Goal: Task Accomplishment & Management: Use online tool/utility

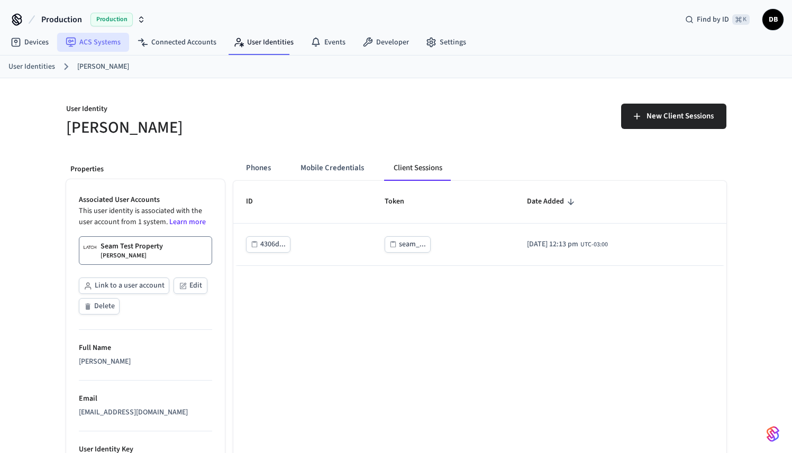
click at [81, 49] on link "ACS Systems" at bounding box center [93, 42] width 72 height 19
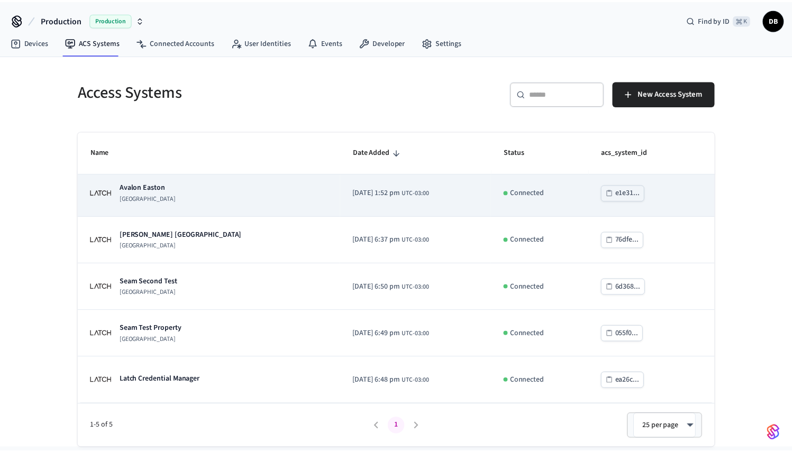
scroll to position [5, 0]
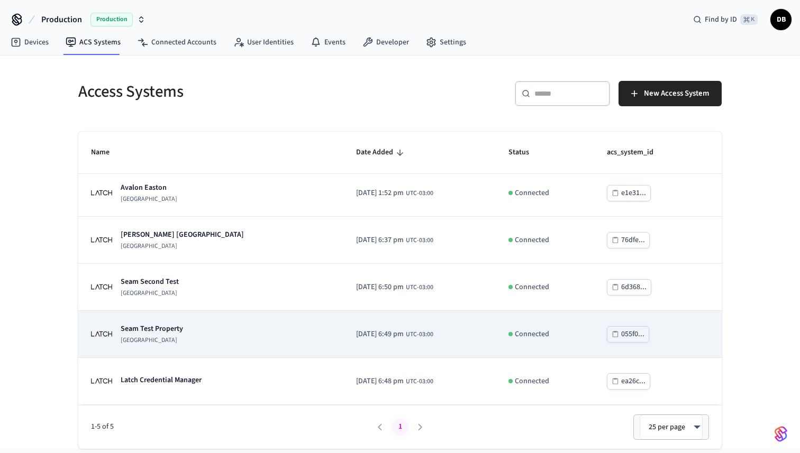
click at [180, 327] on p "Seam Test Property" at bounding box center [152, 329] width 62 height 11
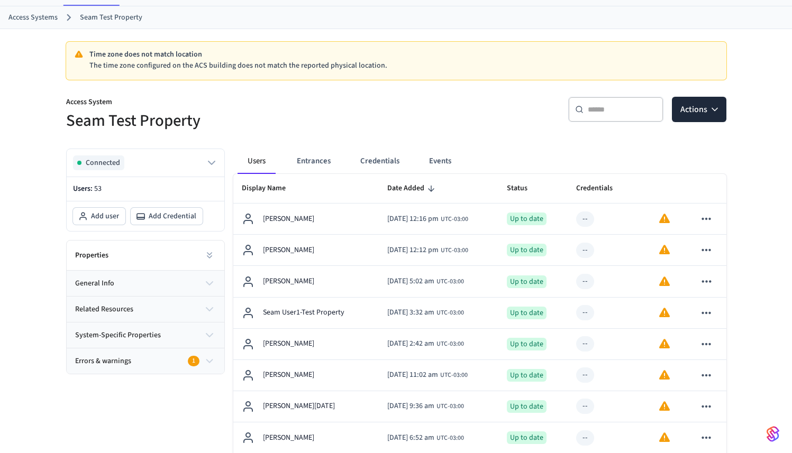
scroll to position [51, 0]
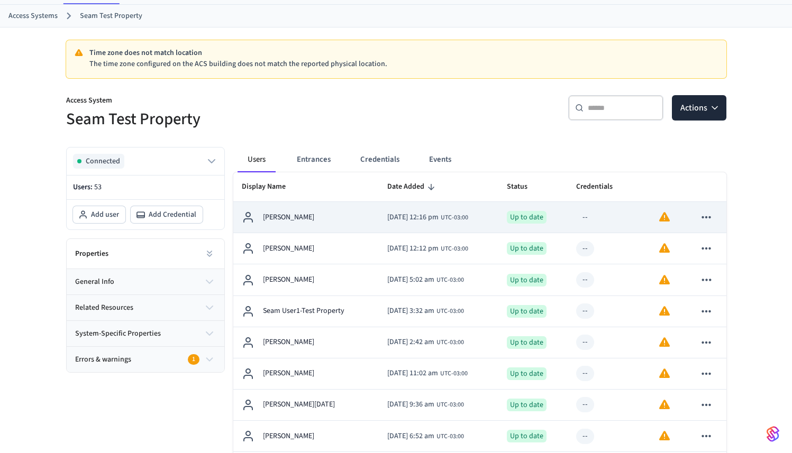
click at [411, 219] on span "[DATE] 12:16 pm" at bounding box center [412, 217] width 51 height 11
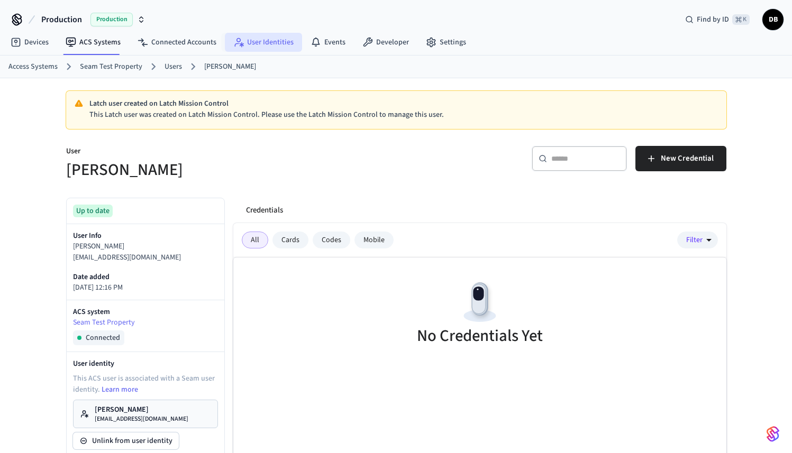
click at [262, 47] on link "User Identities" at bounding box center [263, 42] width 77 height 19
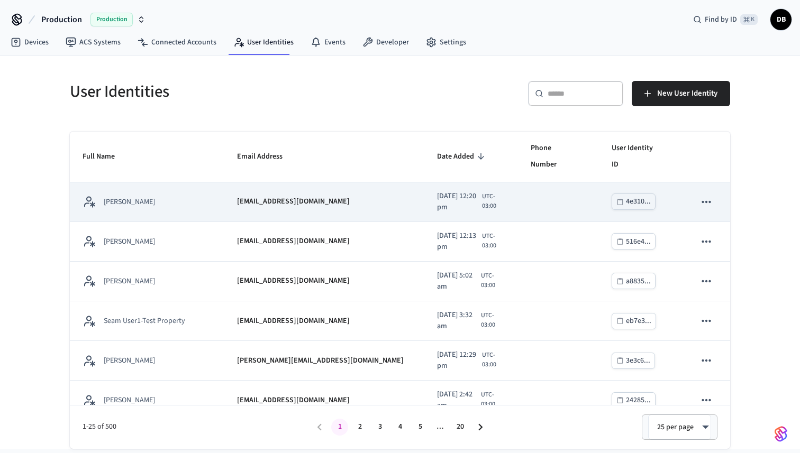
click at [336, 194] on td "[EMAIL_ADDRESS][DOMAIN_NAME]" at bounding box center [324, 202] width 200 height 40
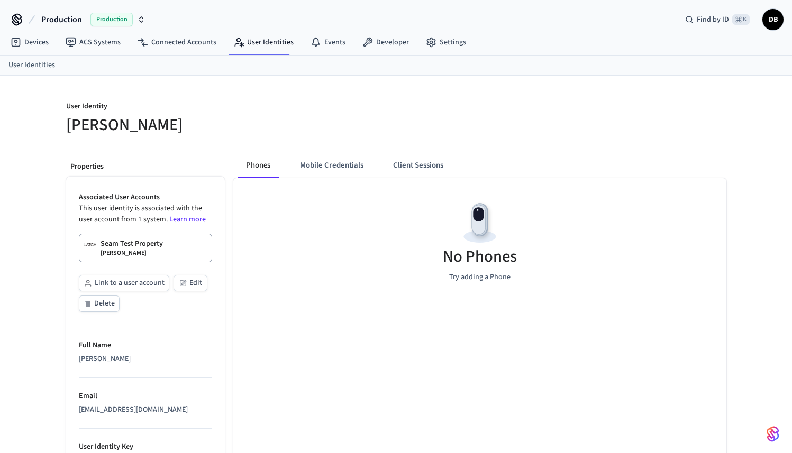
click at [420, 161] on button "Client Sessions" at bounding box center [417, 165] width 67 height 25
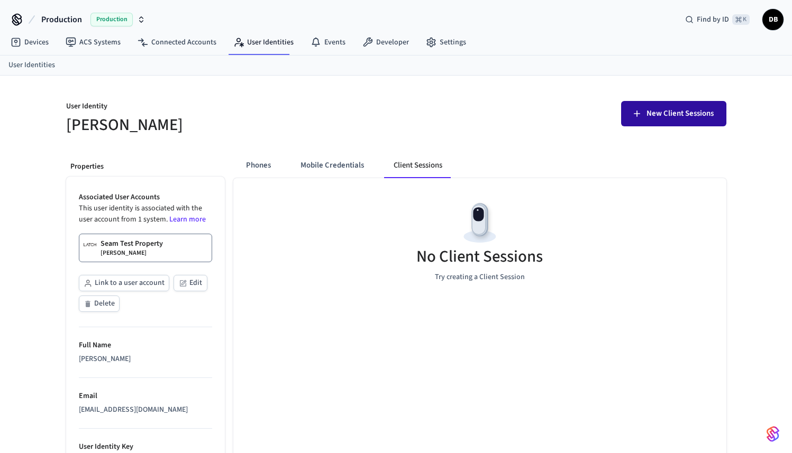
click at [647, 118] on span "New Client Sessions" at bounding box center [679, 114] width 67 height 14
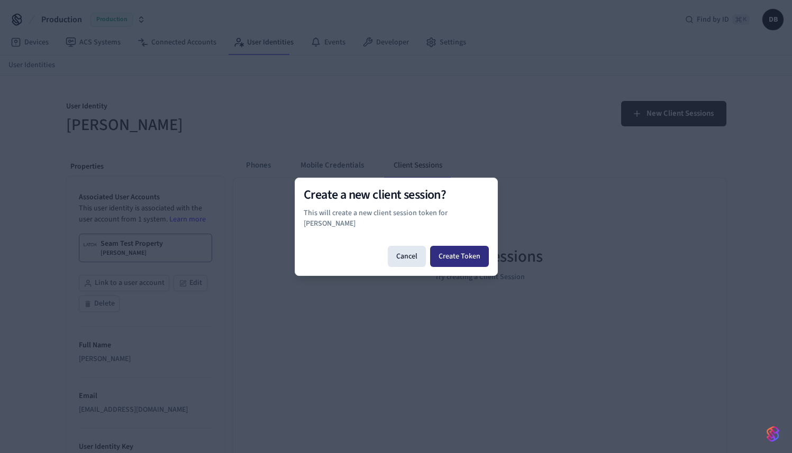
click at [473, 246] on button "Create Token" at bounding box center [459, 256] width 59 height 21
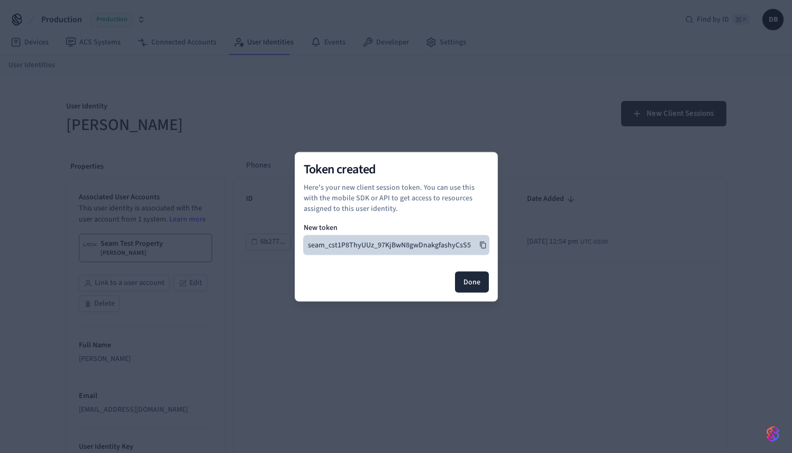
click at [483, 244] on icon at bounding box center [482, 244] width 7 height 7
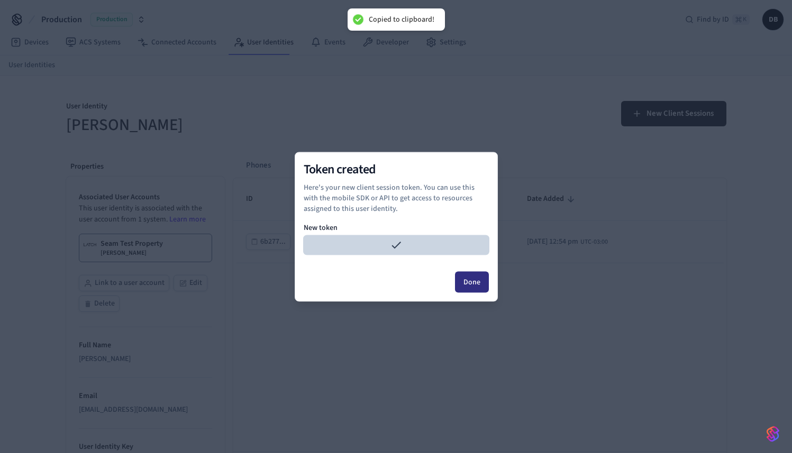
click at [479, 279] on button "Done" at bounding box center [472, 281] width 34 height 21
